Goal: Task Accomplishment & Management: Manage account settings

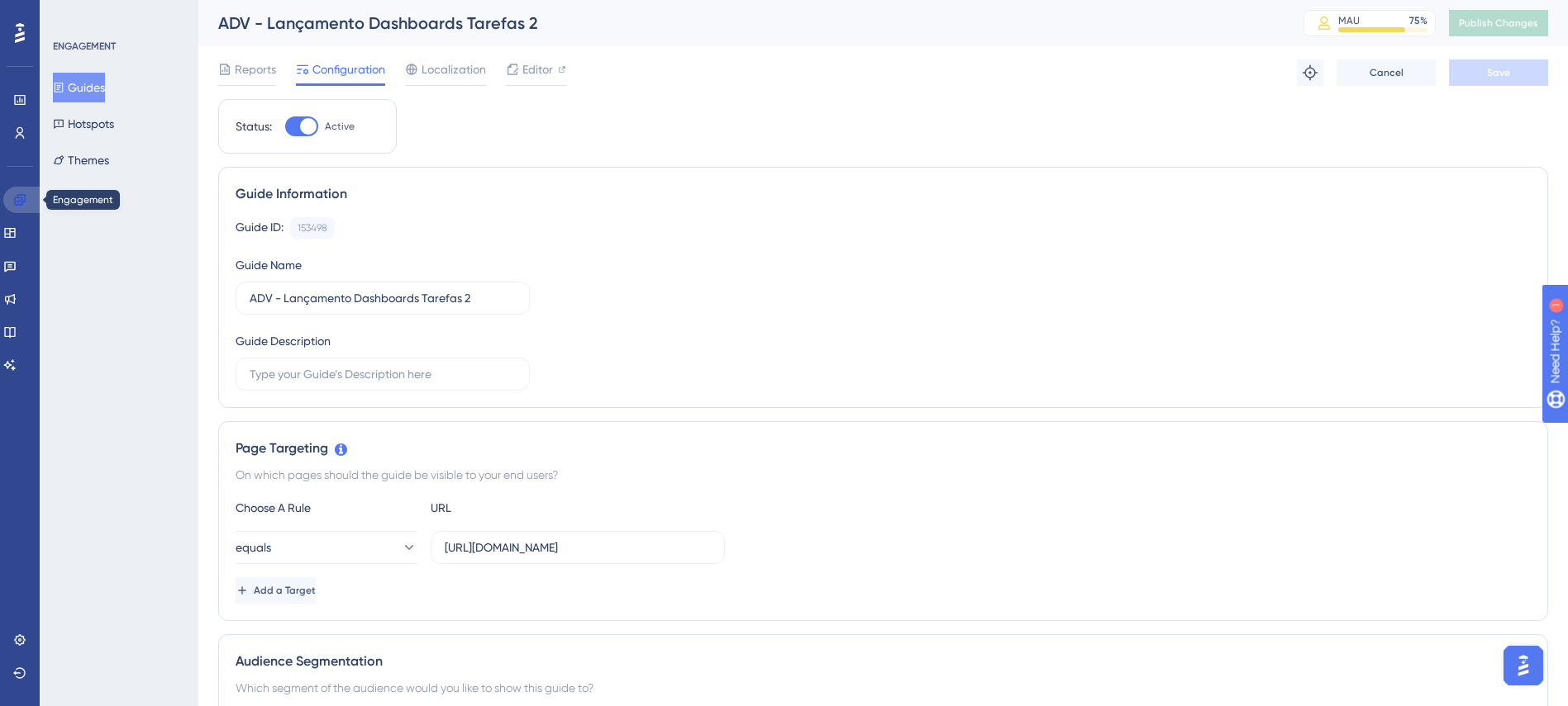
click at [24, 196] on icon at bounding box center [20, 200] width 14 height 14
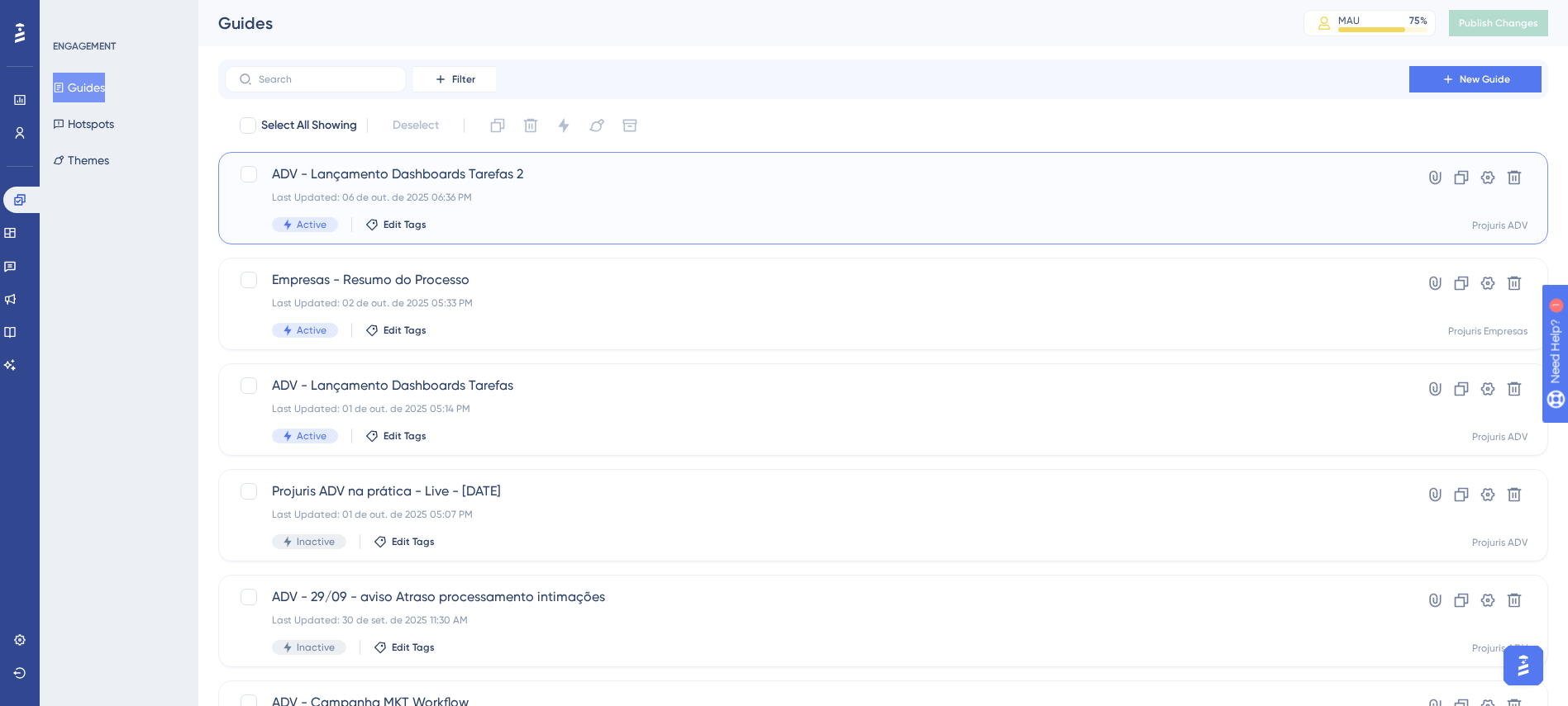
click at [749, 196] on div "Last Updated: 06 de out. de 2025 06:36 PM" at bounding box center [817, 197] width 1090 height 14
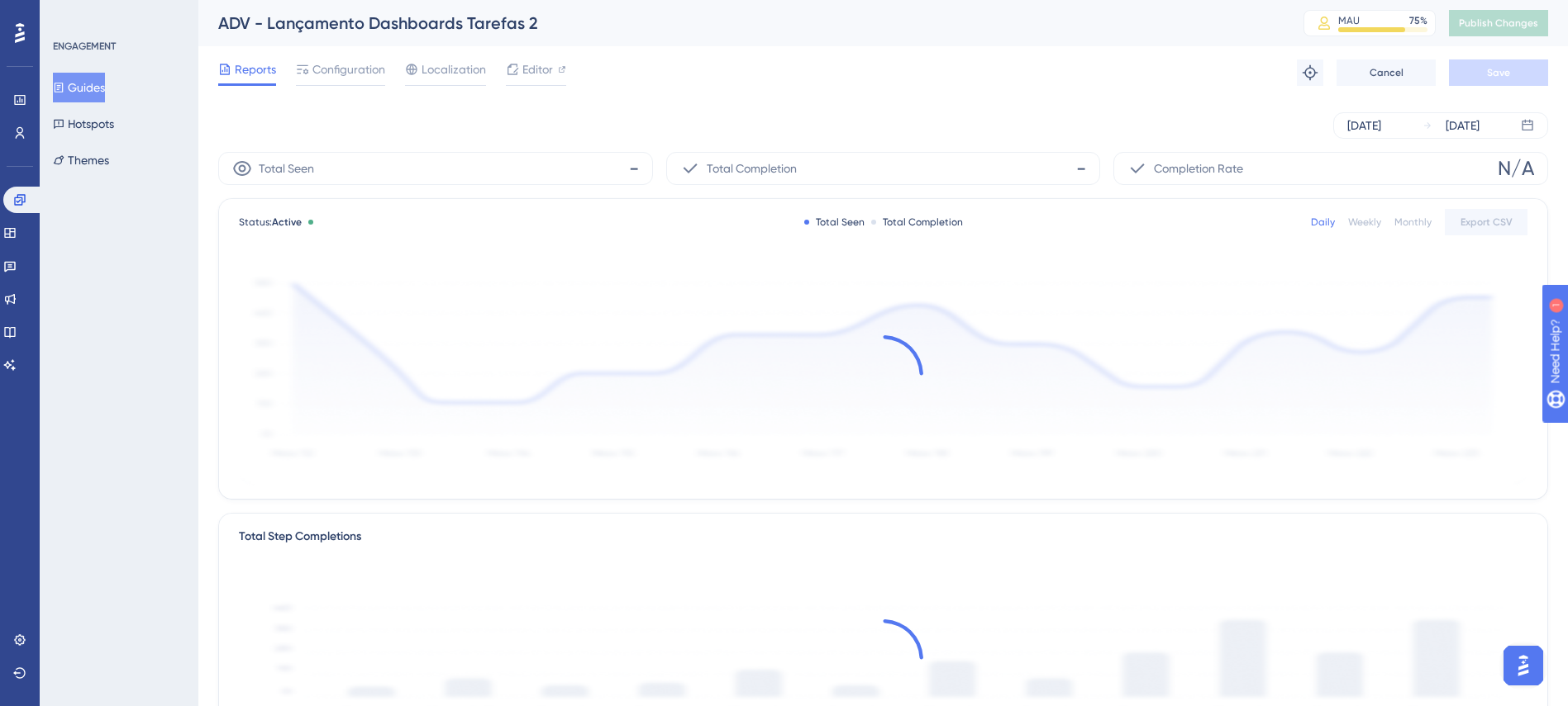
click at [800, 105] on div "Oct 06 2025 Oct 07 2025" at bounding box center [882, 126] width 1330 height 53
click at [786, 65] on div "Reports Configuration Localization Editor Troubleshoot Cancel Save" at bounding box center [882, 72] width 1330 height 53
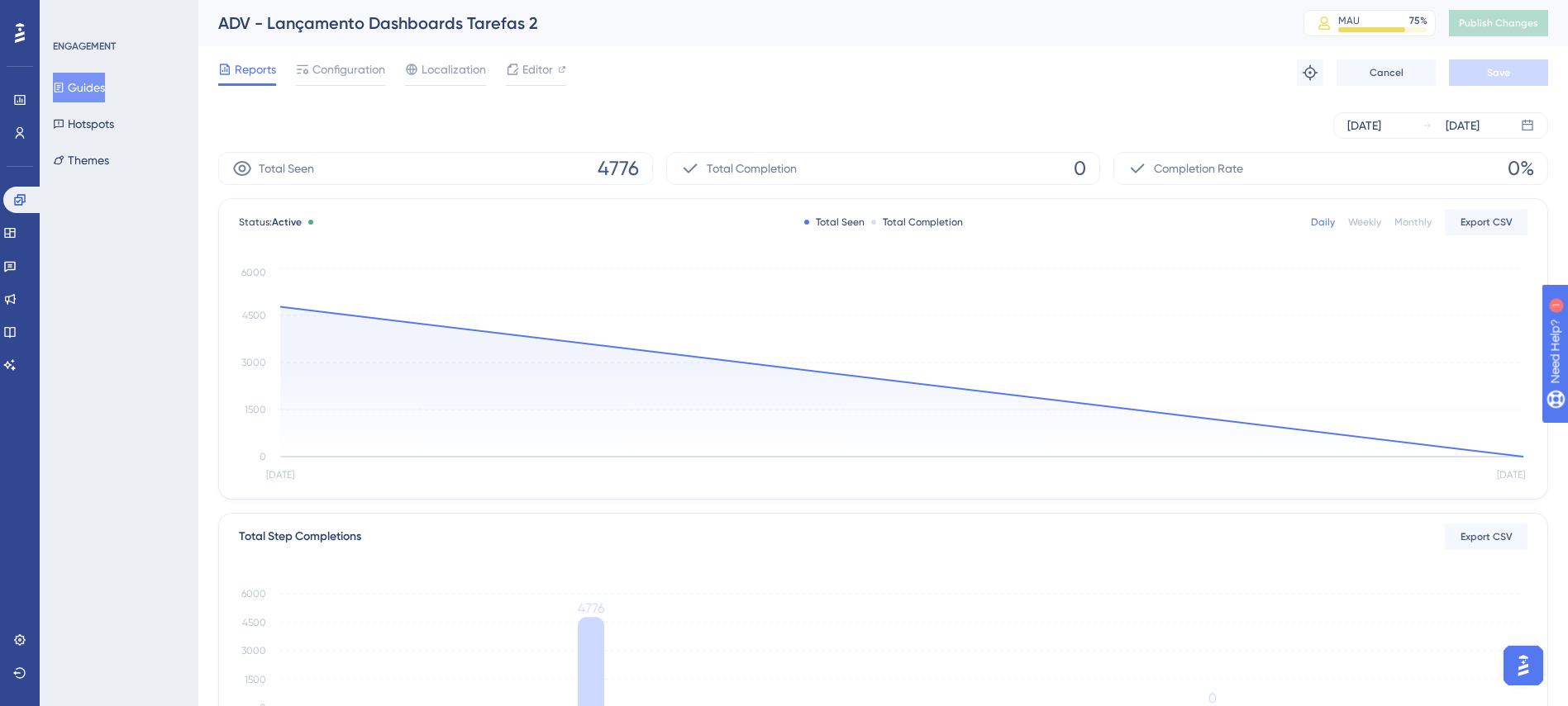
click at [791, 69] on div "Reports Configuration Localization Editor Troubleshoot Cancel Save" at bounding box center [882, 72] width 1330 height 53
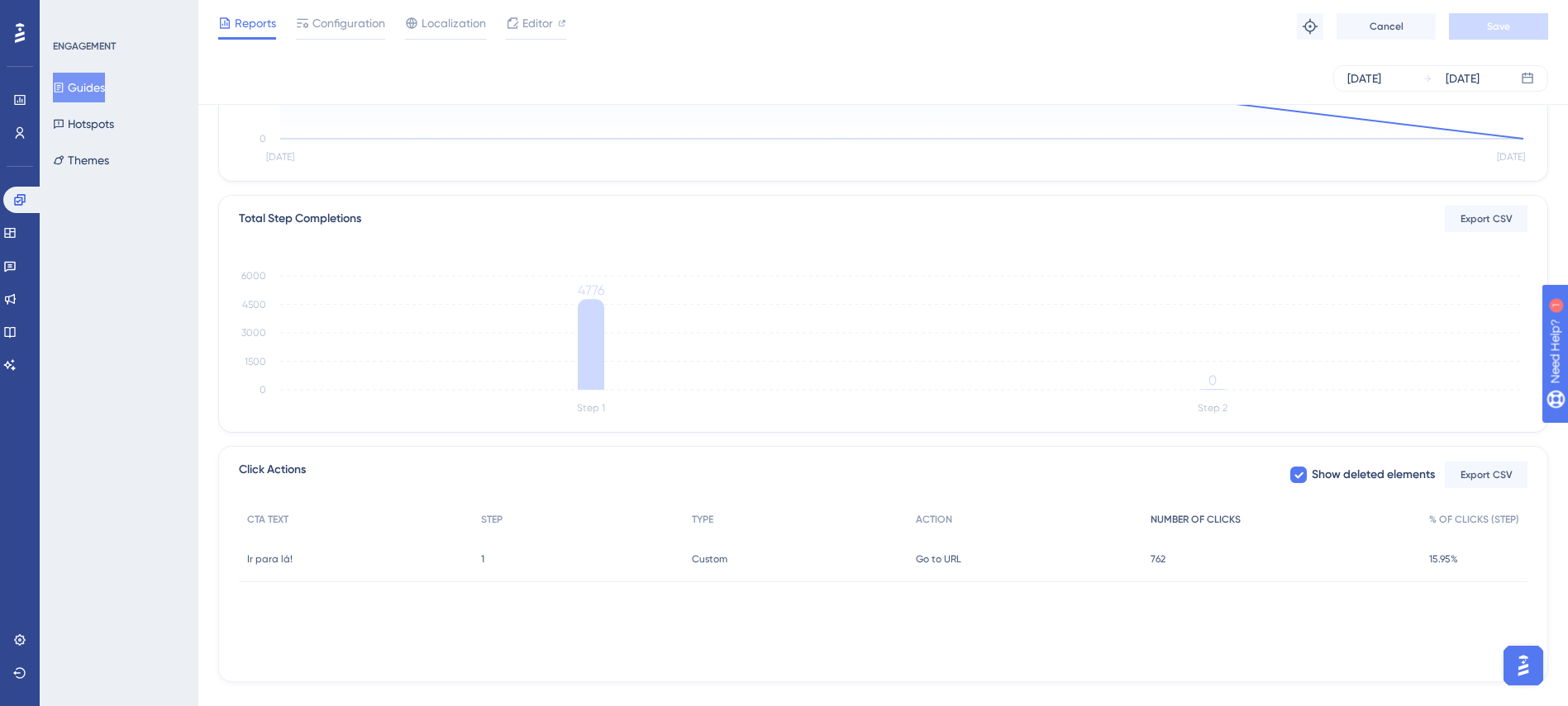
scroll to position [331, 0]
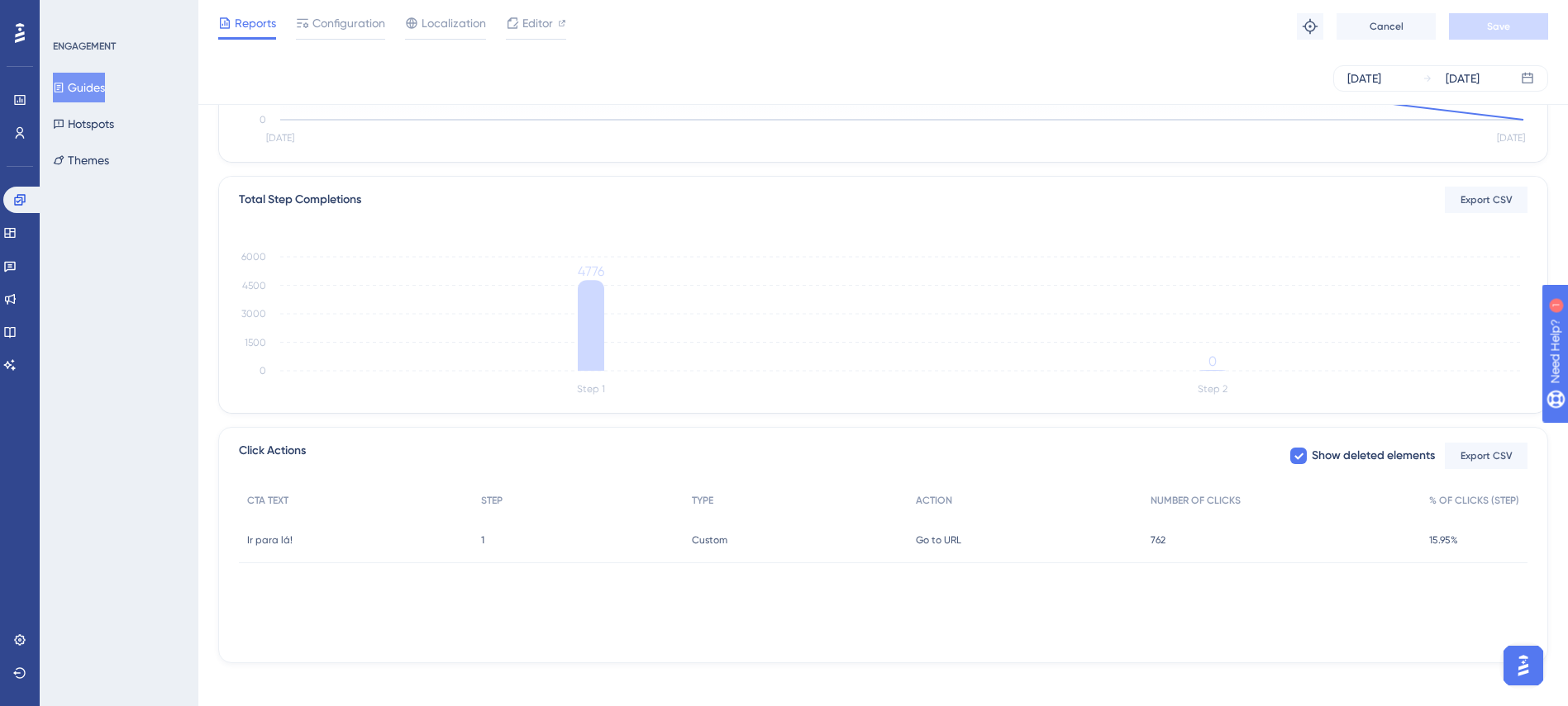
click at [992, 641] on div "CTA TEXT STEP TYPE ACTION NUMBER OF CLICKS % OF CLICKS (STEP) Ir para lá! Ir pa…" at bounding box center [883, 567] width 1288 height 165
click at [1210, 620] on div "CTA TEXT STEP TYPE ACTION NUMBER OF CLICKS % OF CLICKS (STEP) Ir para lá! Ir pa…" at bounding box center [883, 567] width 1288 height 165
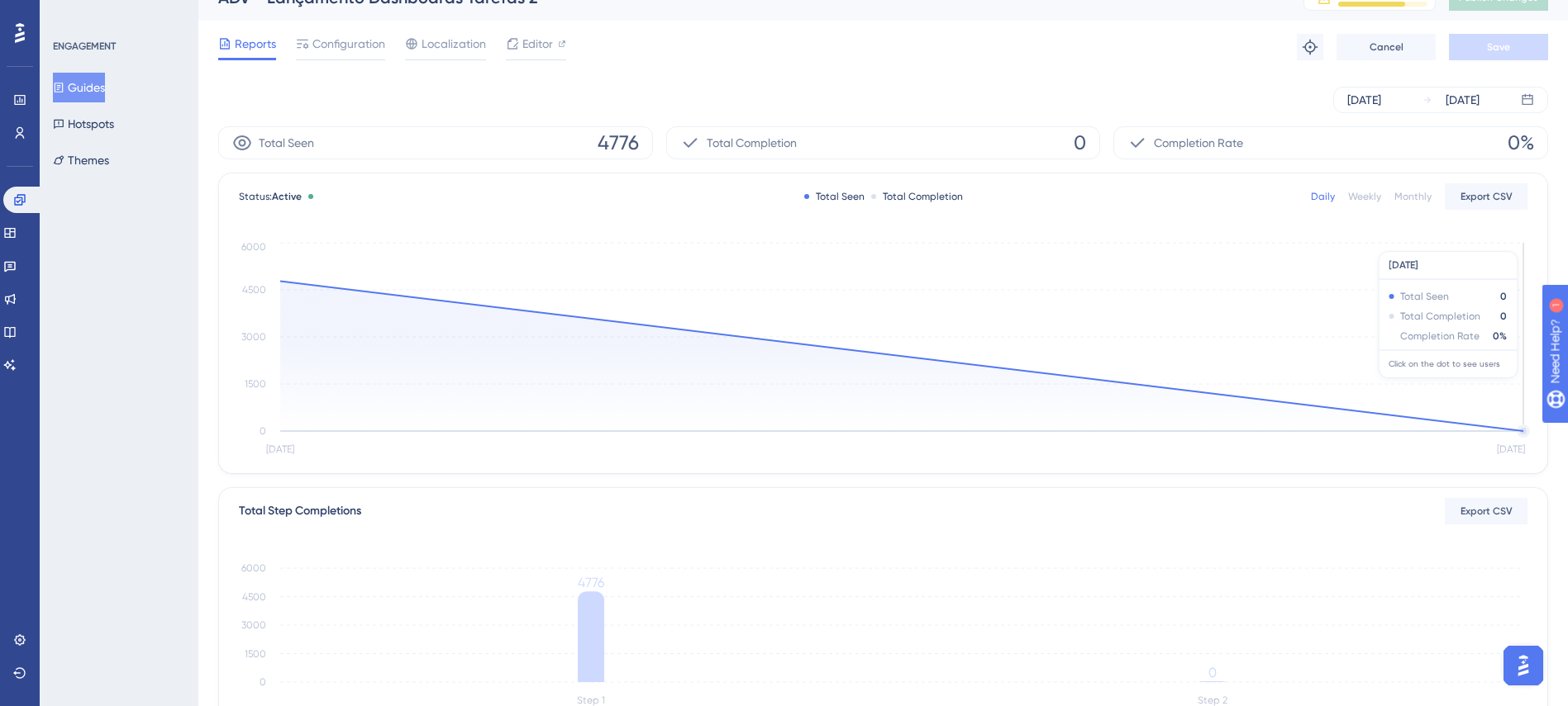
scroll to position [0, 0]
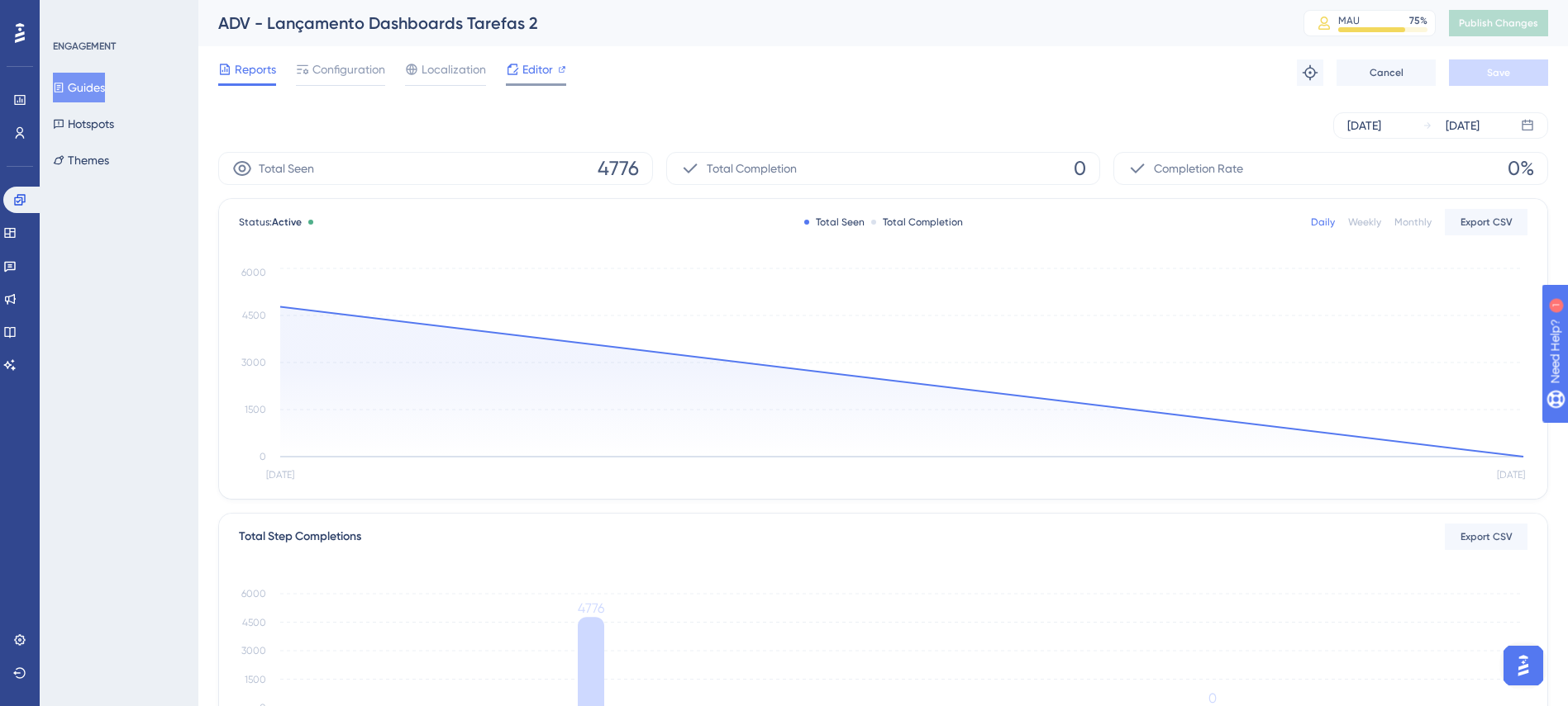
click at [541, 83] on div at bounding box center [535, 84] width 60 height 3
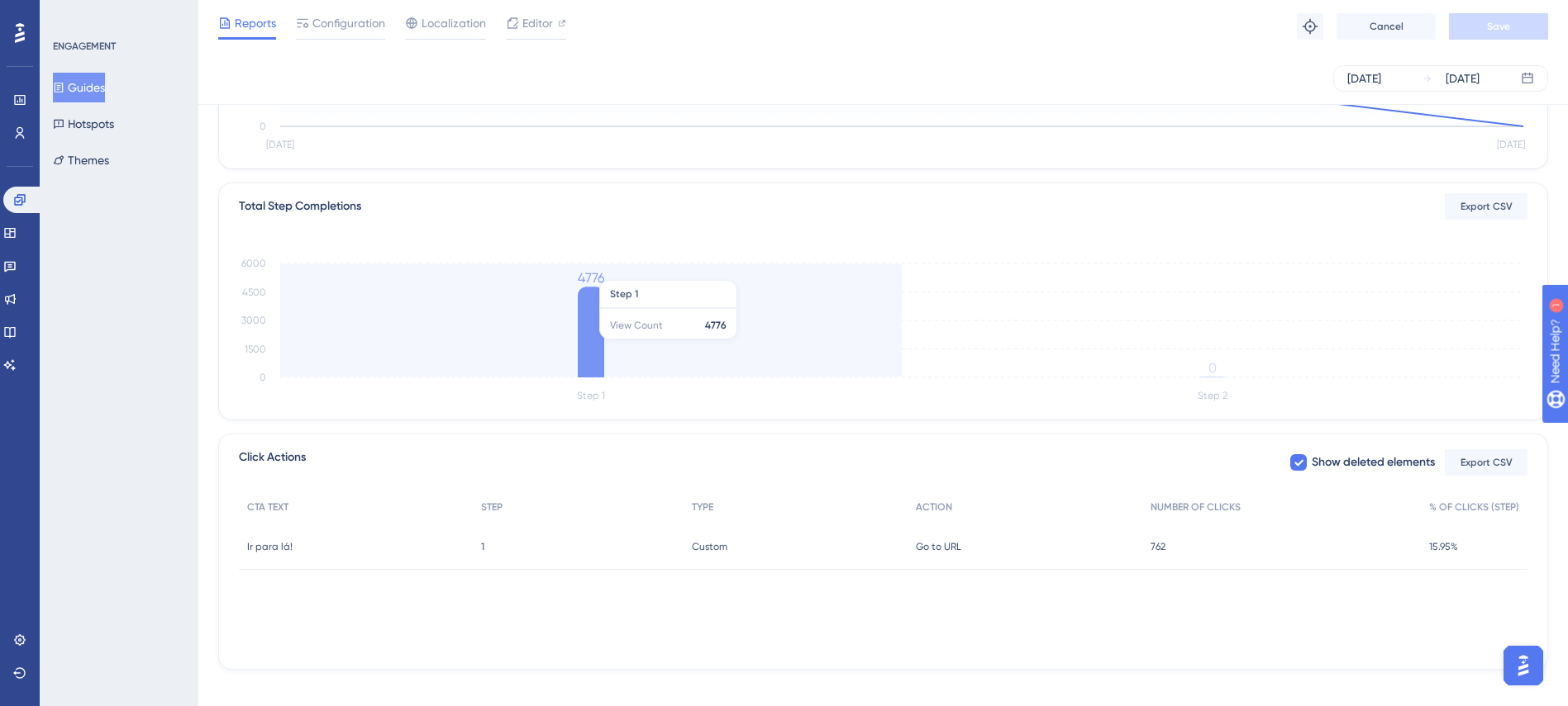
scroll to position [340, 0]
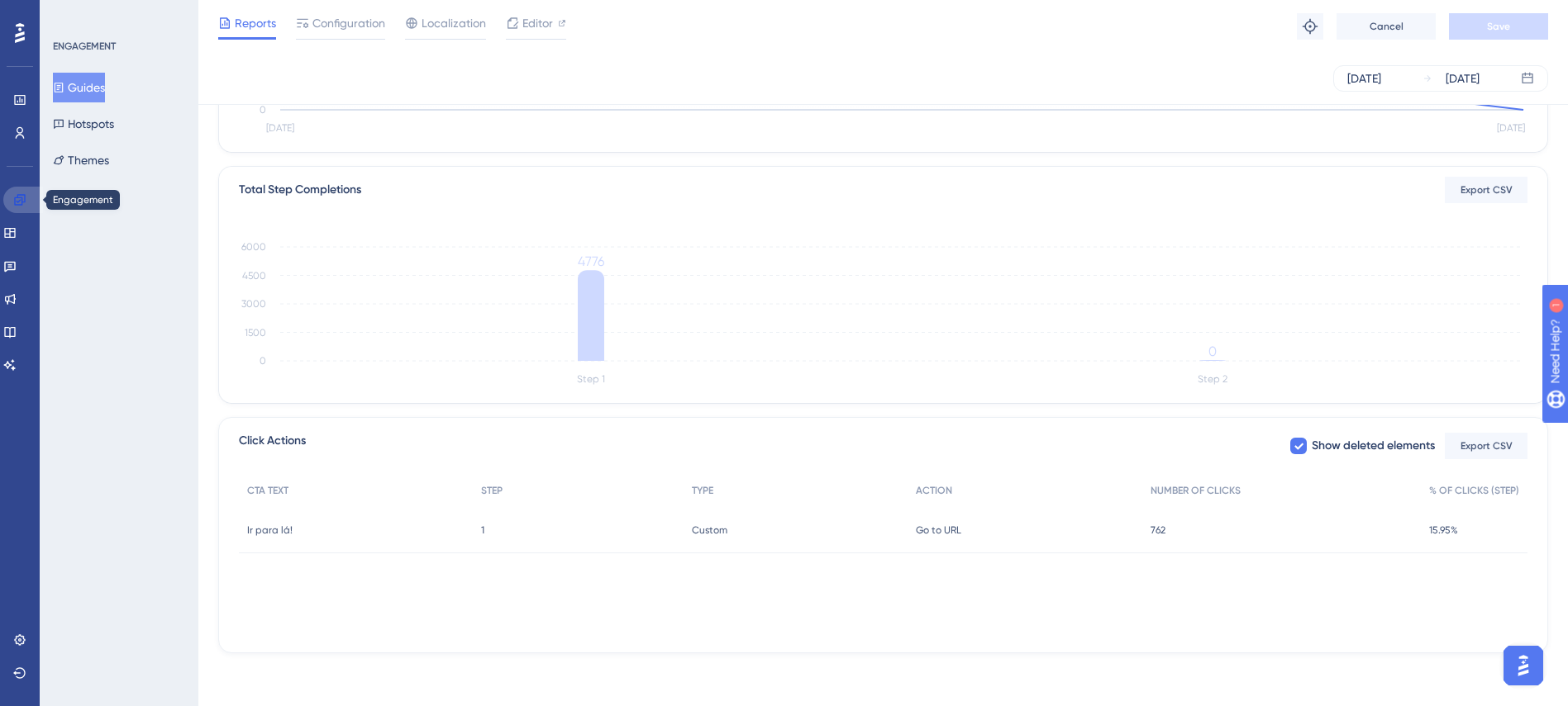
drag, startPoint x: 19, startPoint y: 191, endPoint x: 29, endPoint y: 199, distance: 12.8
click at [19, 191] on link at bounding box center [23, 200] width 40 height 26
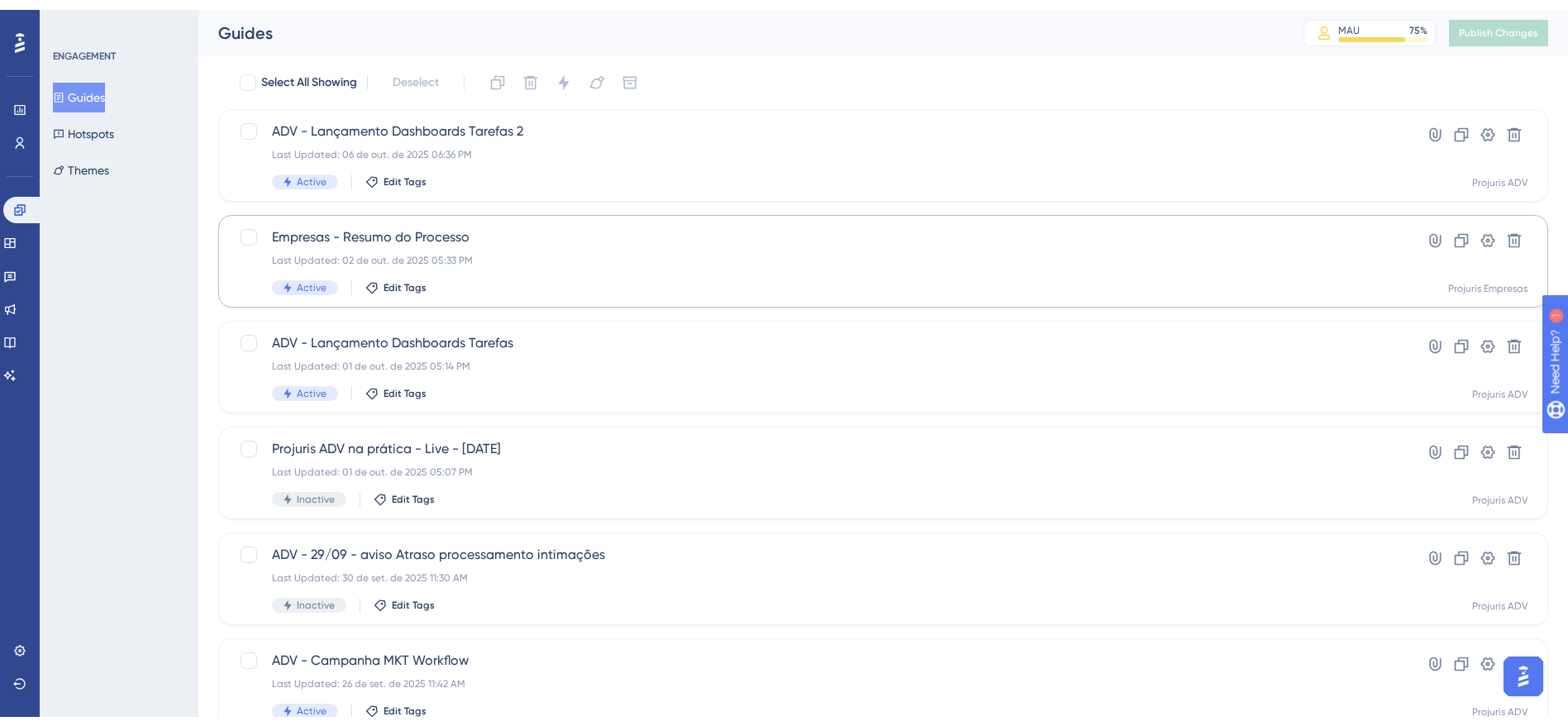
scroll to position [83, 0]
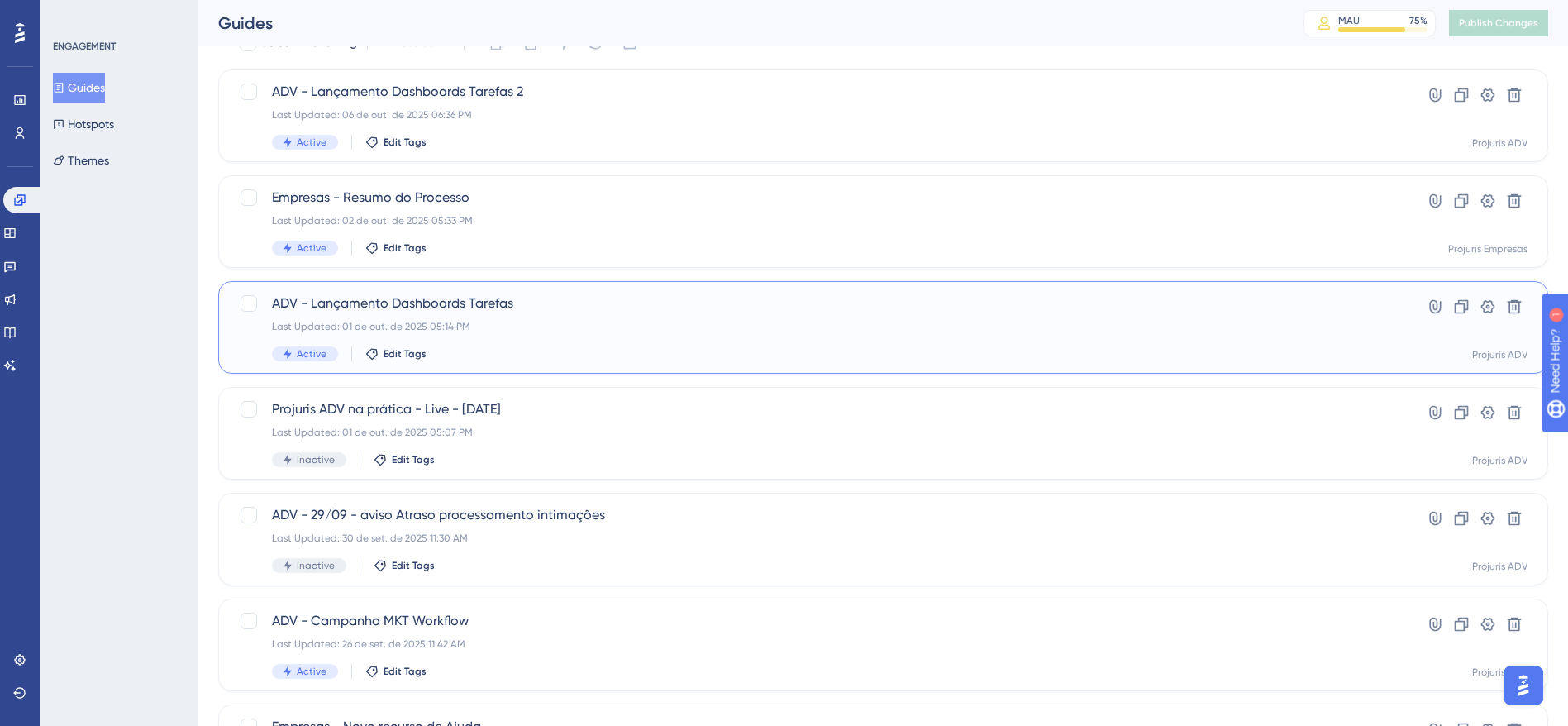
click at [870, 331] on div "Last Updated: 01 de out. de 2025 05:14 PM" at bounding box center [817, 327] width 1090 height 14
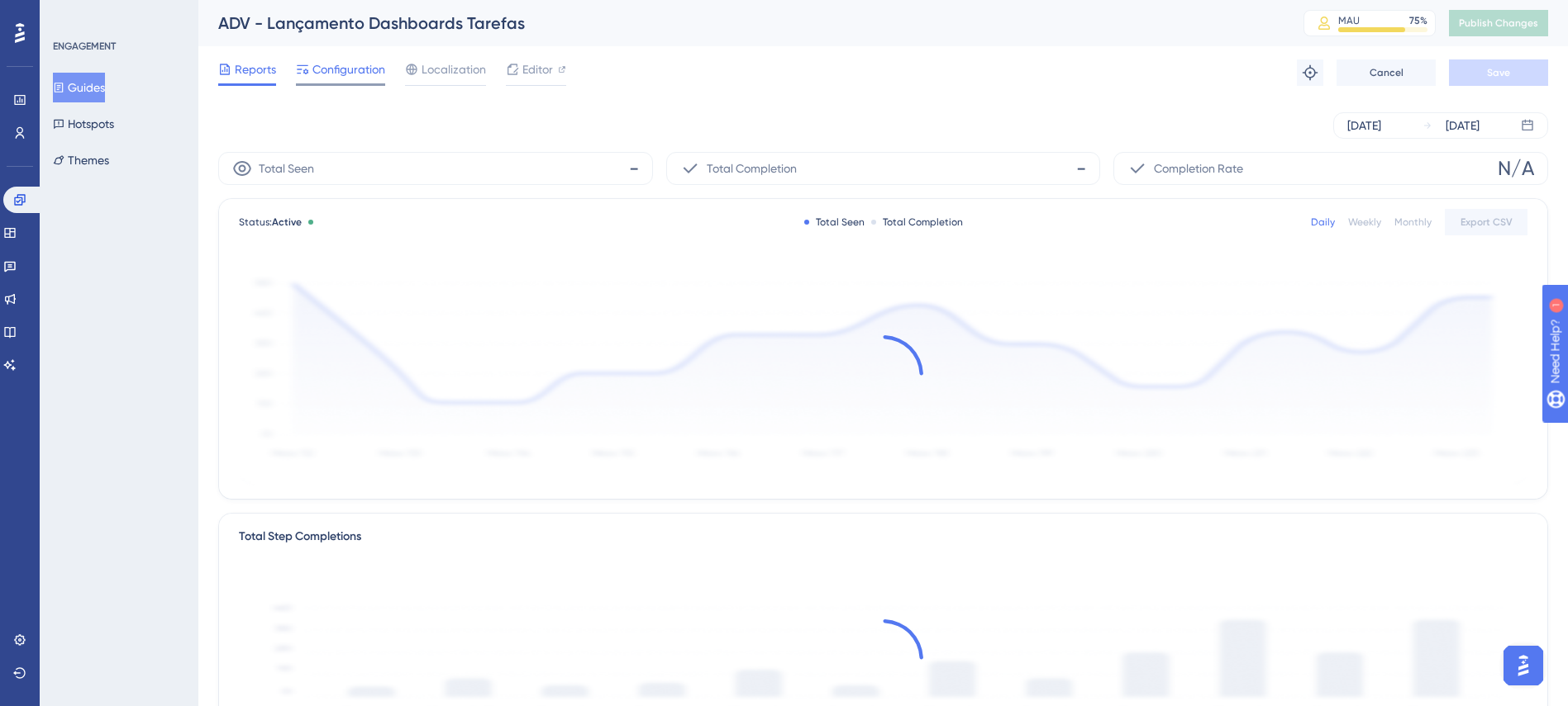
click at [335, 69] on span "Configuration" at bounding box center [348, 69] width 72 height 20
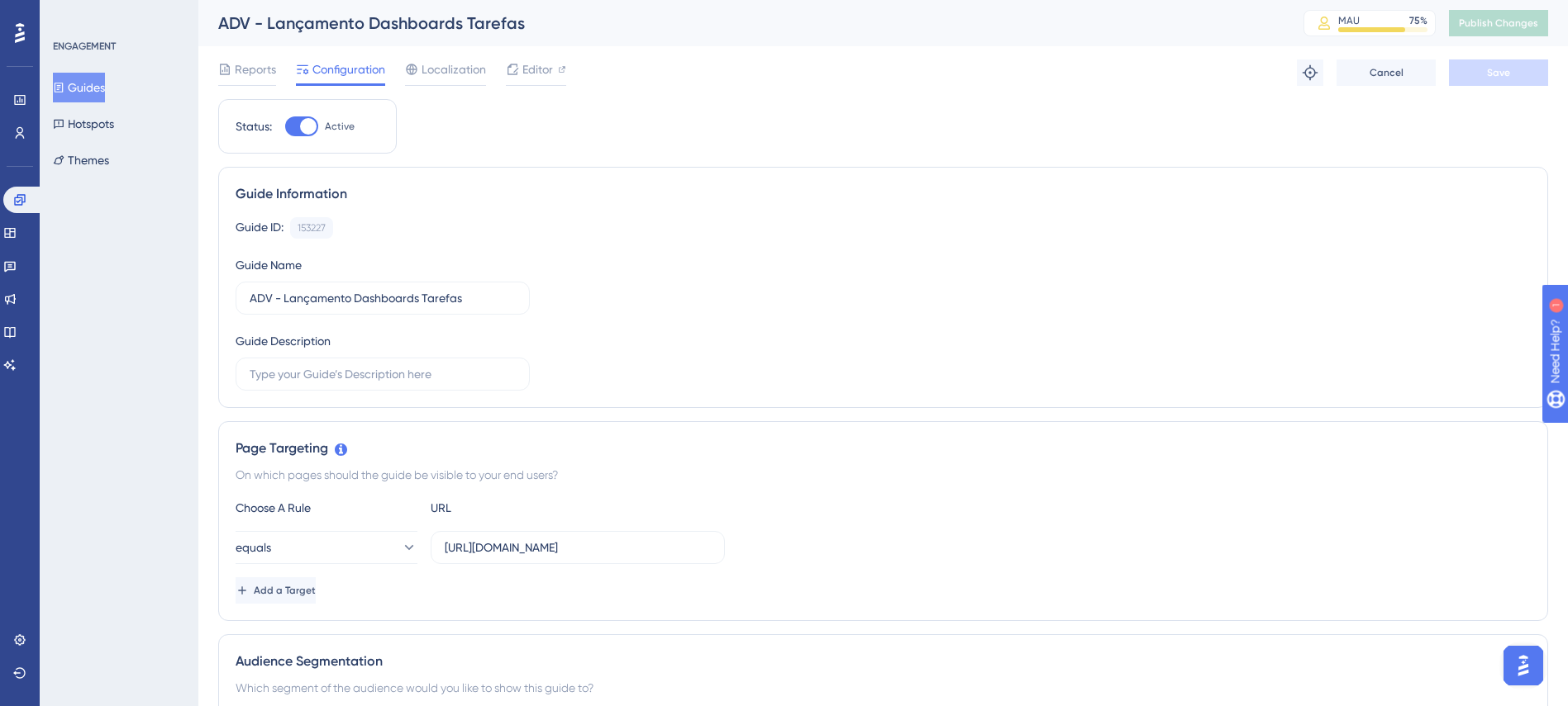
click at [302, 124] on div at bounding box center [308, 126] width 16 height 16
click at [285, 127] on input "Active" at bounding box center [284, 127] width 1 height 1
checkbox input "false"
click at [1524, 60] on button "Save" at bounding box center [1498, 72] width 100 height 26
click at [1512, 20] on span "Publish Changes" at bounding box center [1497, 23] width 79 height 14
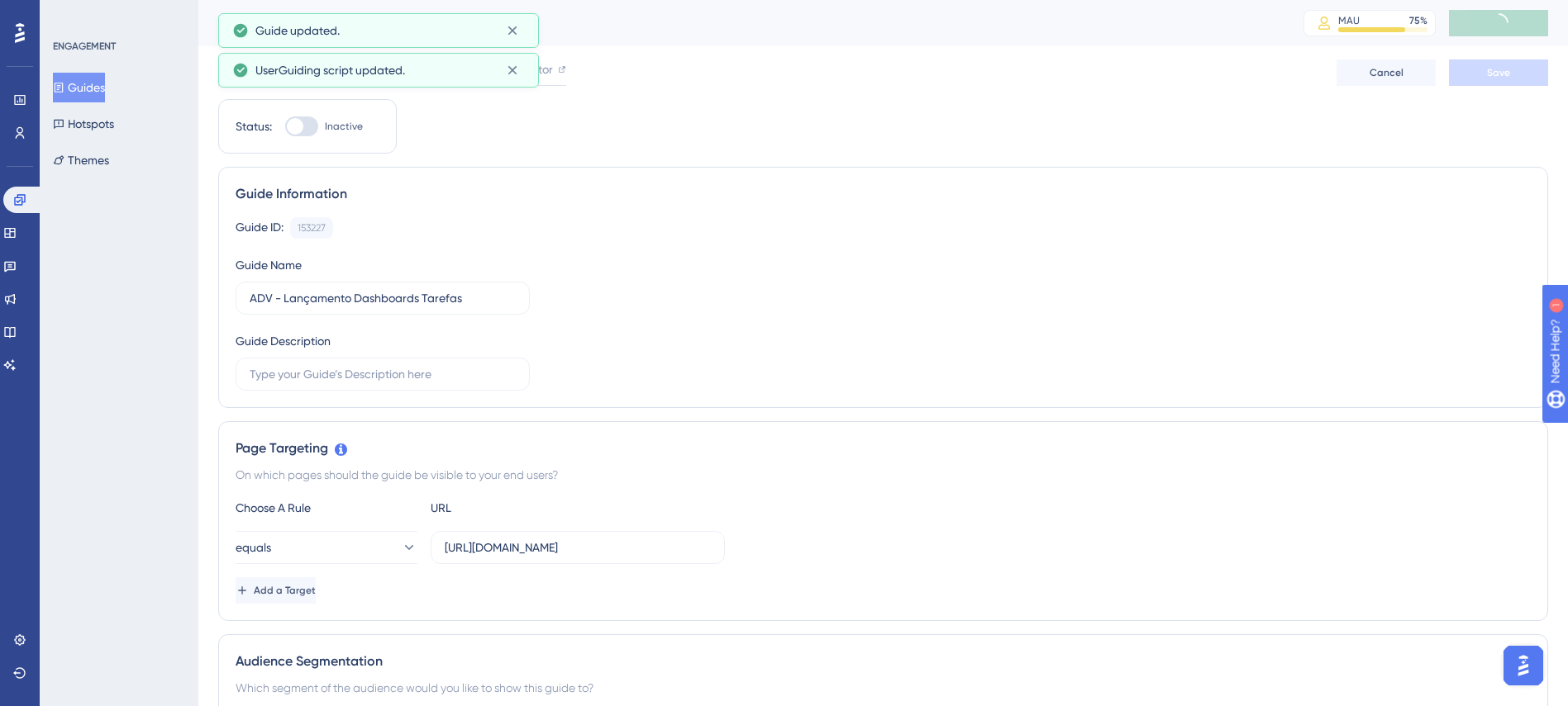
click at [265, 71] on div "UserGuiding script updated." at bounding box center [379, 70] width 293 height 26
click at [517, 23] on icon at bounding box center [511, 30] width 16 height 16
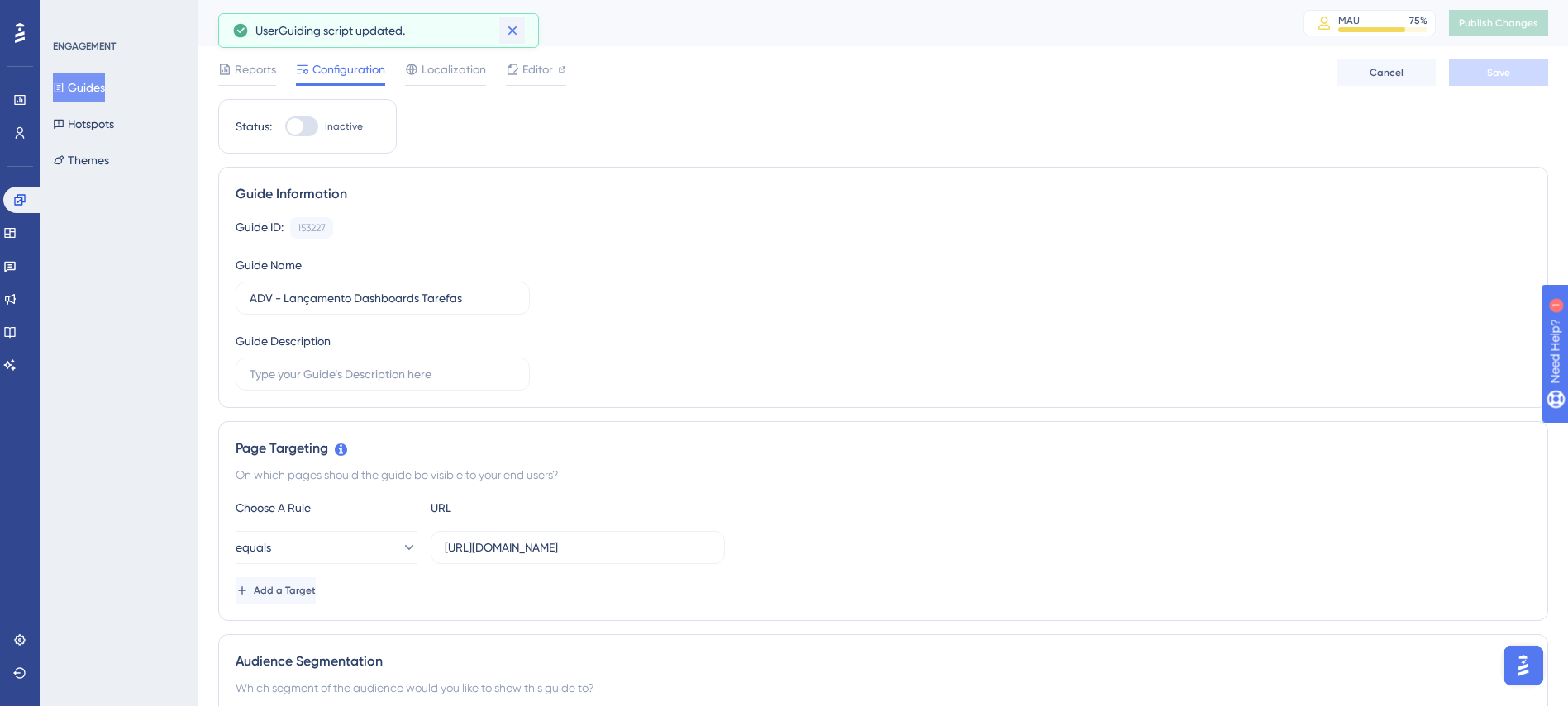
click at [516, 37] on icon at bounding box center [511, 30] width 16 height 16
click at [239, 71] on span "Reports" at bounding box center [255, 69] width 42 height 20
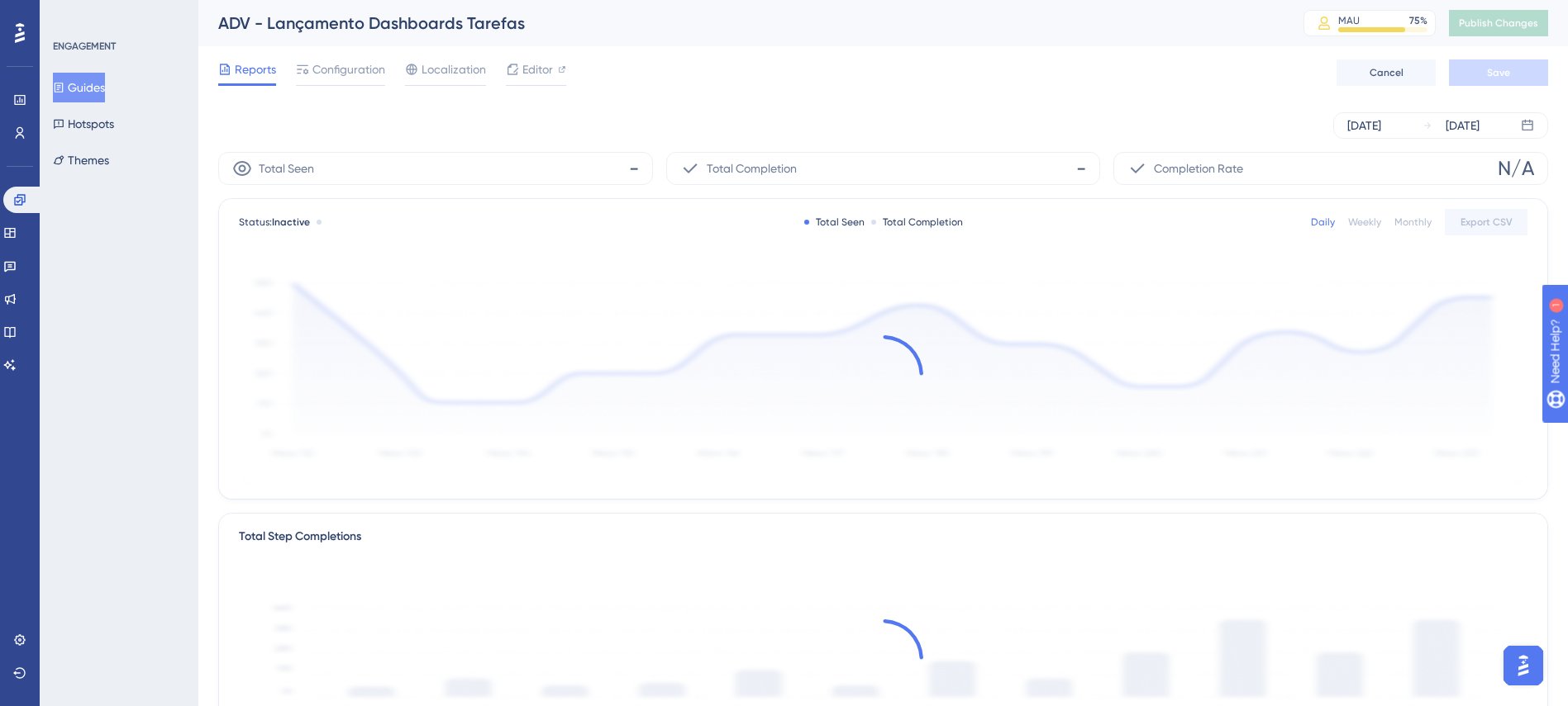
click at [1014, 81] on div "Reports Configuration Localization Editor Cancel Save" at bounding box center [882, 72] width 1330 height 53
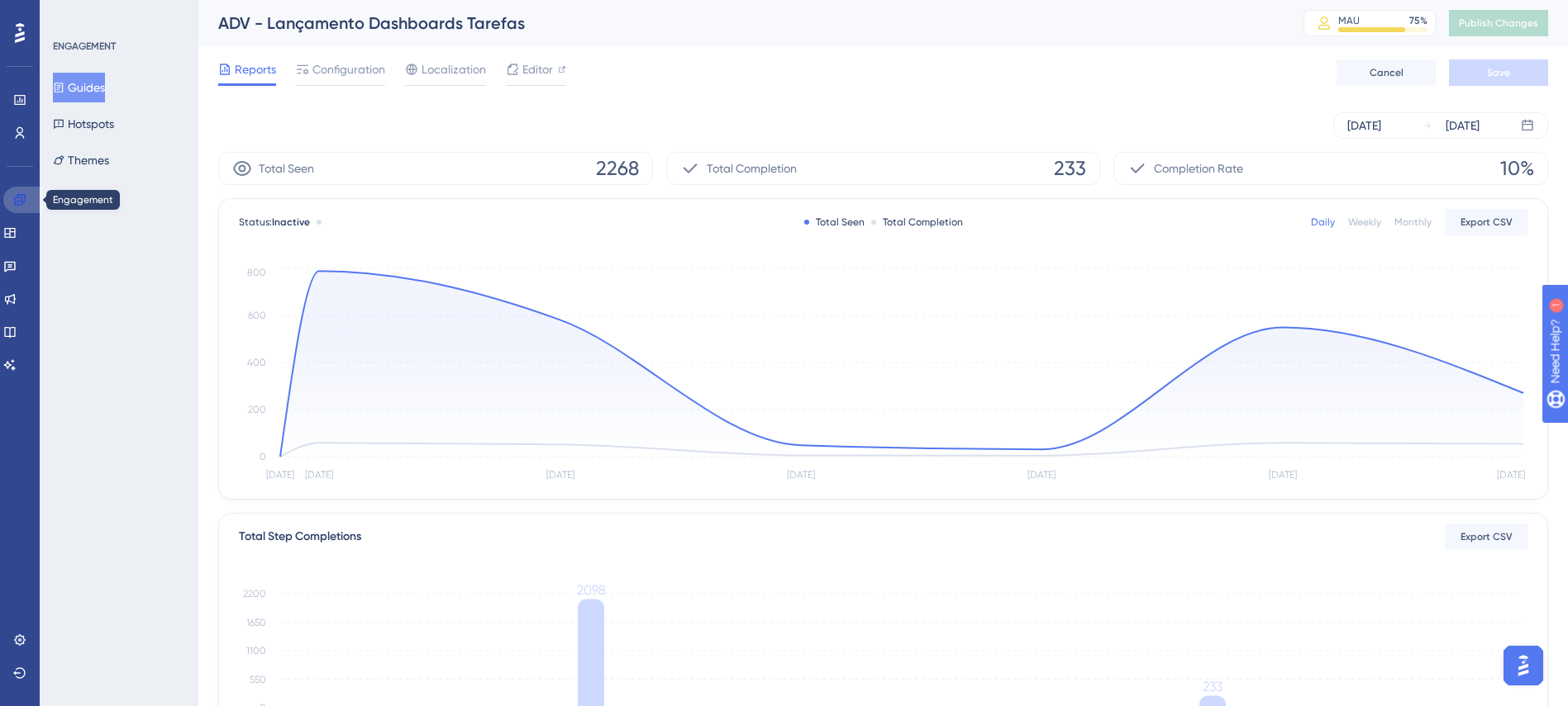
click at [29, 195] on link at bounding box center [23, 200] width 40 height 26
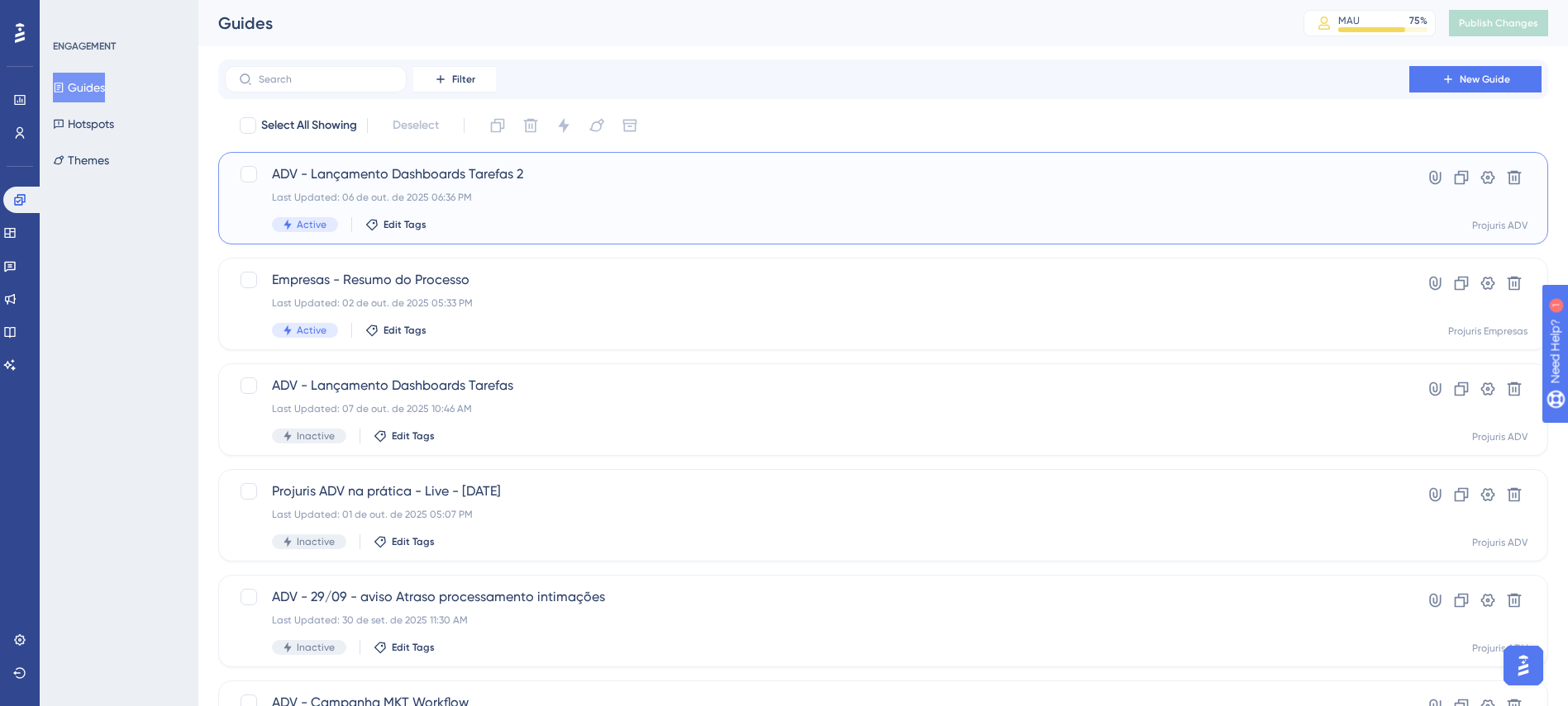
click at [896, 197] on div "Last Updated: 06 de out. de 2025 06:36 PM" at bounding box center [817, 197] width 1090 height 14
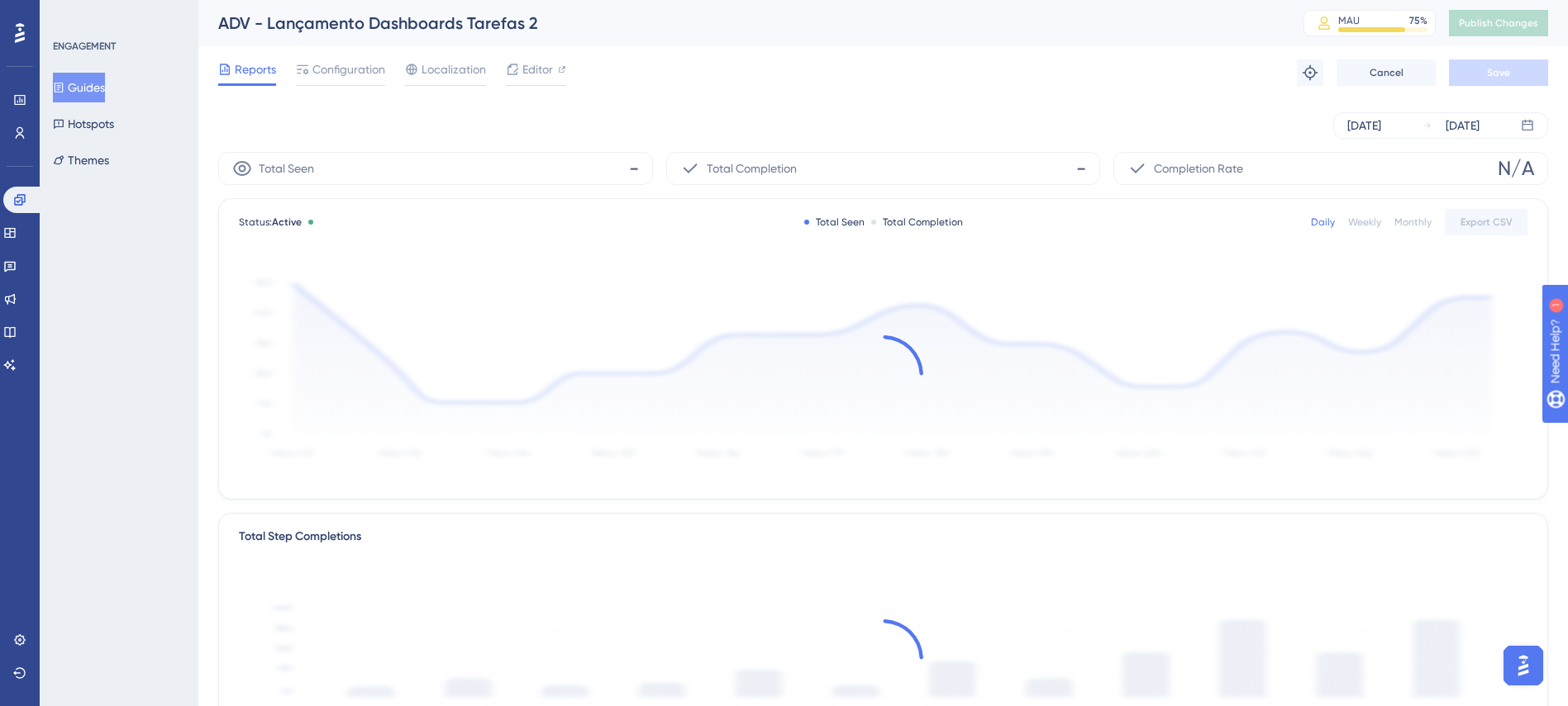
click at [860, 77] on div "Reports Configuration Localization Editor Troubleshoot Cancel Save" at bounding box center [882, 72] width 1330 height 53
click at [721, 102] on div "Oct 06 2025 Oct 07 2025" at bounding box center [882, 126] width 1330 height 53
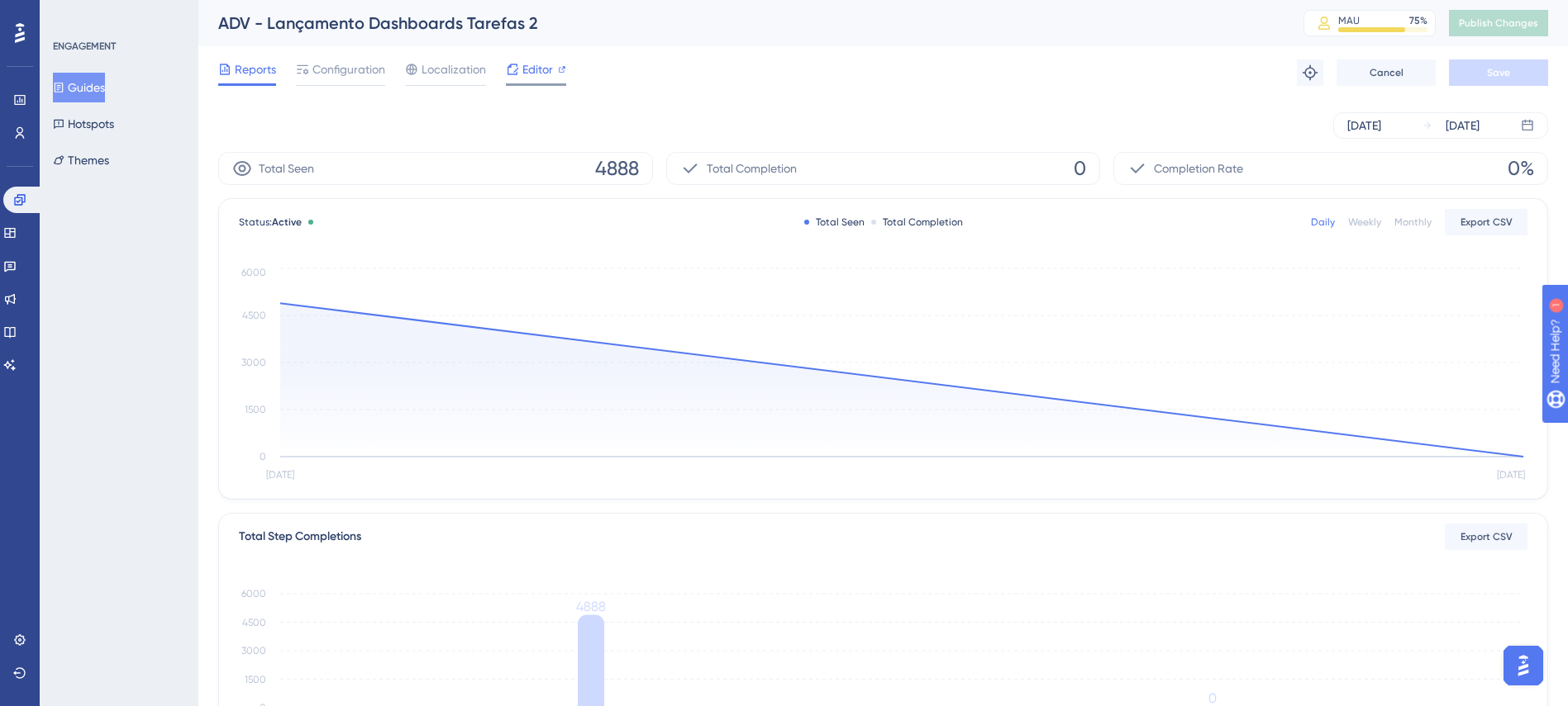
click at [536, 72] on span "Editor" at bounding box center [538, 69] width 31 height 20
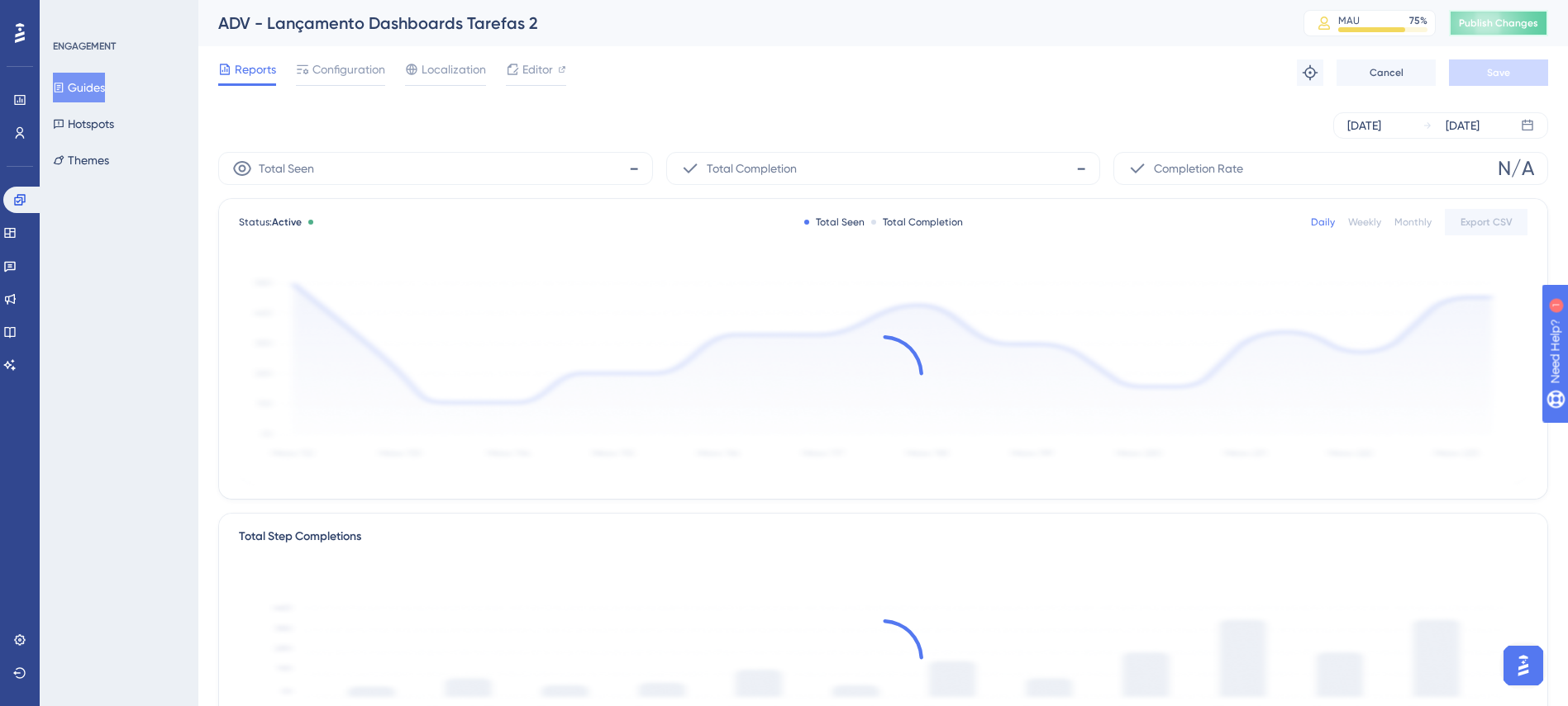
click at [1500, 35] on button "Publish Changes" at bounding box center [1498, 23] width 100 height 26
click at [1074, 48] on div "Reports Configuration Localization Editor Troubleshoot Cancel Save" at bounding box center [882, 72] width 1330 height 53
